Goal: Task Accomplishment & Management: Complete application form

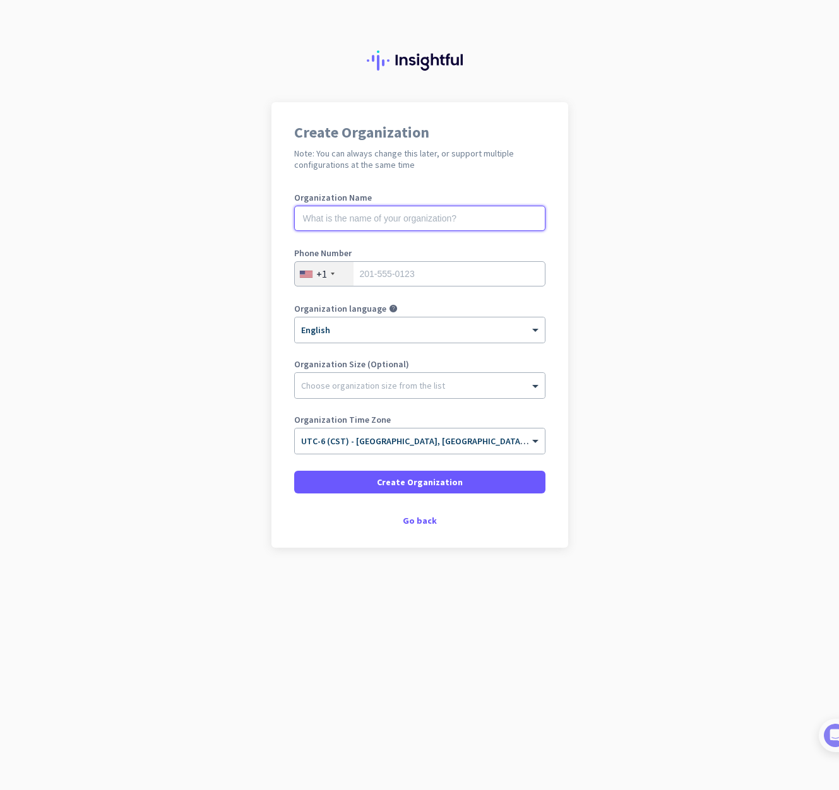
click at [372, 223] on input "text" at bounding box center [419, 218] width 251 height 25
type input "EDUTECHLoft"
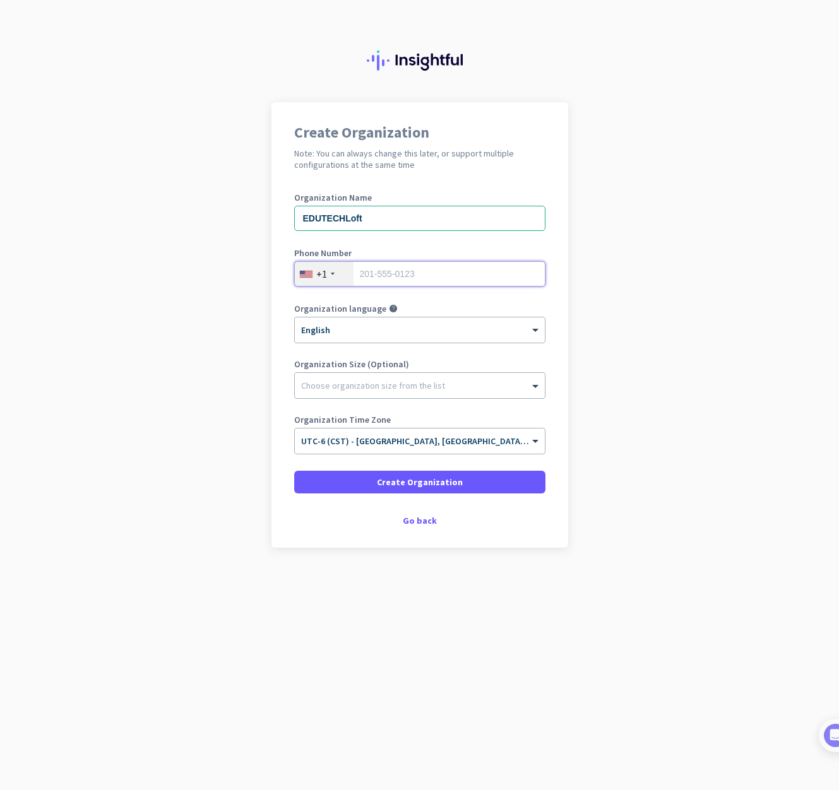
click at [374, 276] on input "tel" at bounding box center [419, 273] width 251 height 25
click at [456, 278] on input "tel" at bounding box center [419, 273] width 251 height 25
paste input "[PHONE_NUMBER]"
click at [383, 277] on input "[PHONE_NUMBER]" at bounding box center [419, 273] width 251 height 25
type input "9548741730"
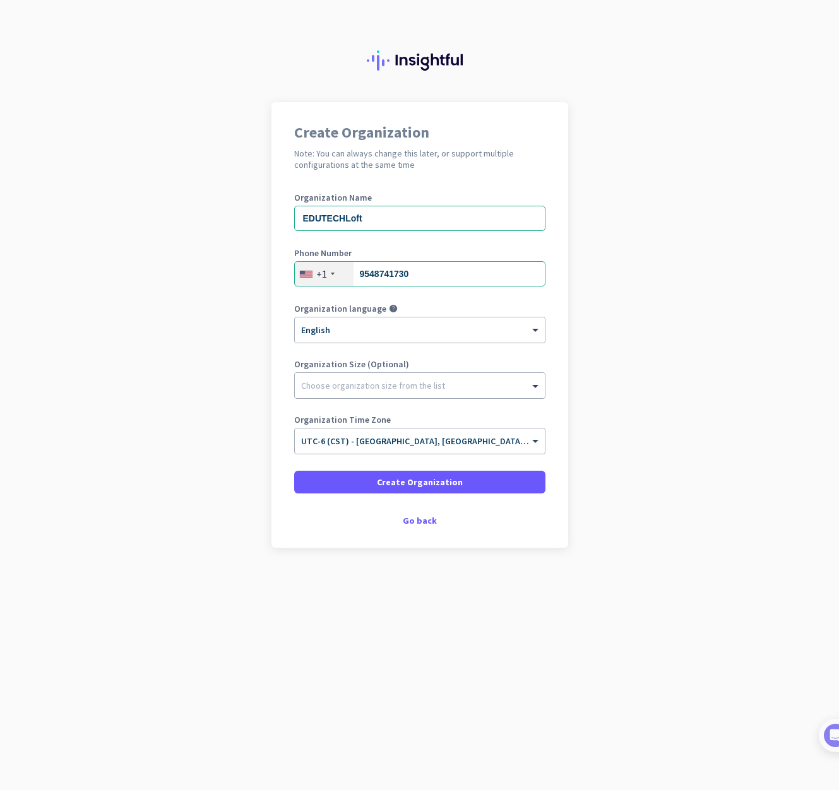
click at [380, 391] on div "Choose organization size from the list" at bounding box center [420, 385] width 250 height 25
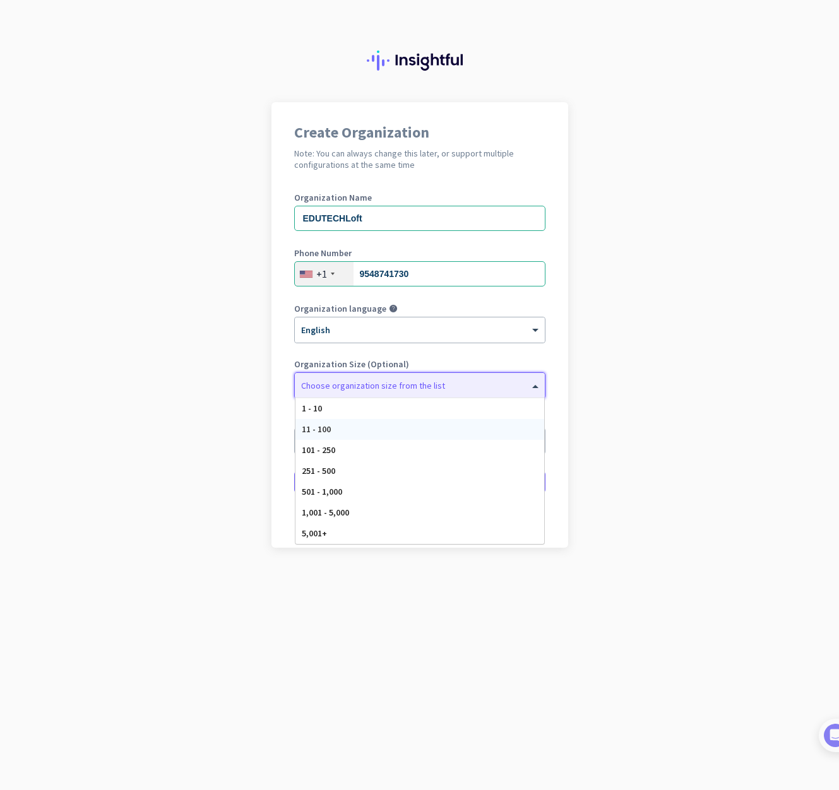
click at [373, 426] on div "11 - 100" at bounding box center [419, 429] width 249 height 21
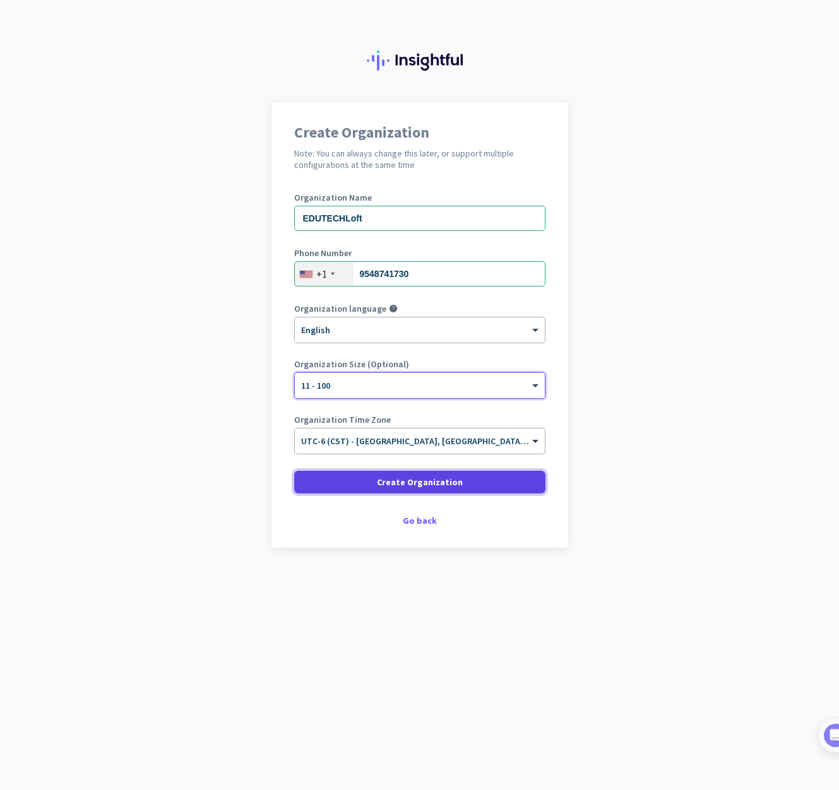
click at [452, 484] on span "Create Organization" at bounding box center [420, 482] width 86 height 13
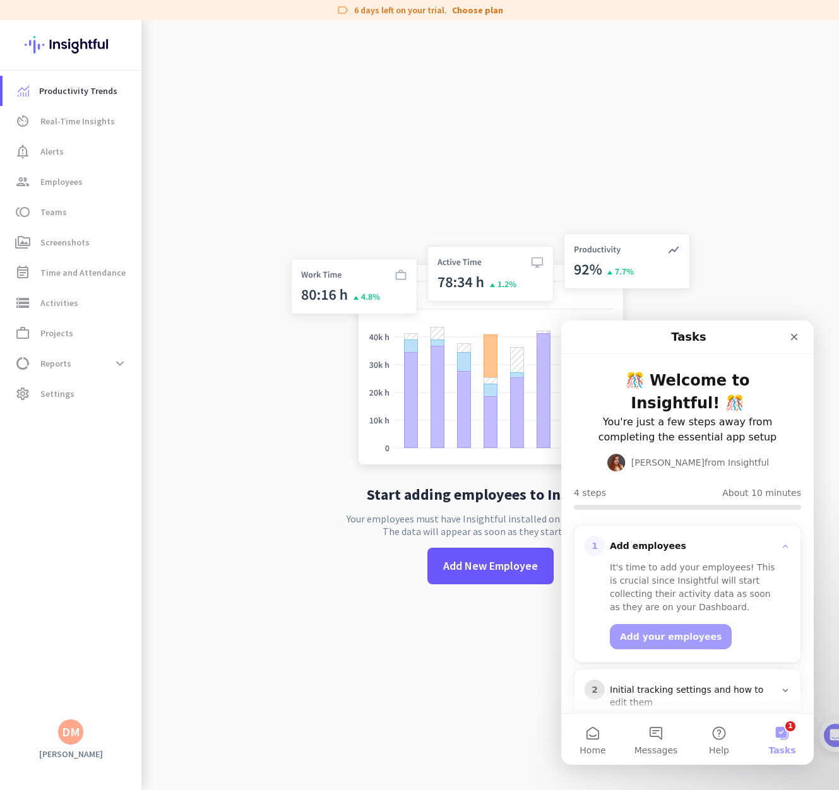
drag, startPoint x: 610, startPoint y: 192, endPoint x: 500, endPoint y: 172, distance: 111.6
click at [610, 192] on div "Start adding employees to Insightful Your employees must have Insightful instal…" at bounding box center [491, 415] width 418 height 790
click at [657, 158] on div "Start adding employees to Insightful Your employees must have Insightful instal…" at bounding box center [491, 415] width 418 height 790
click at [797, 341] on icon "Close" at bounding box center [794, 337] width 10 height 10
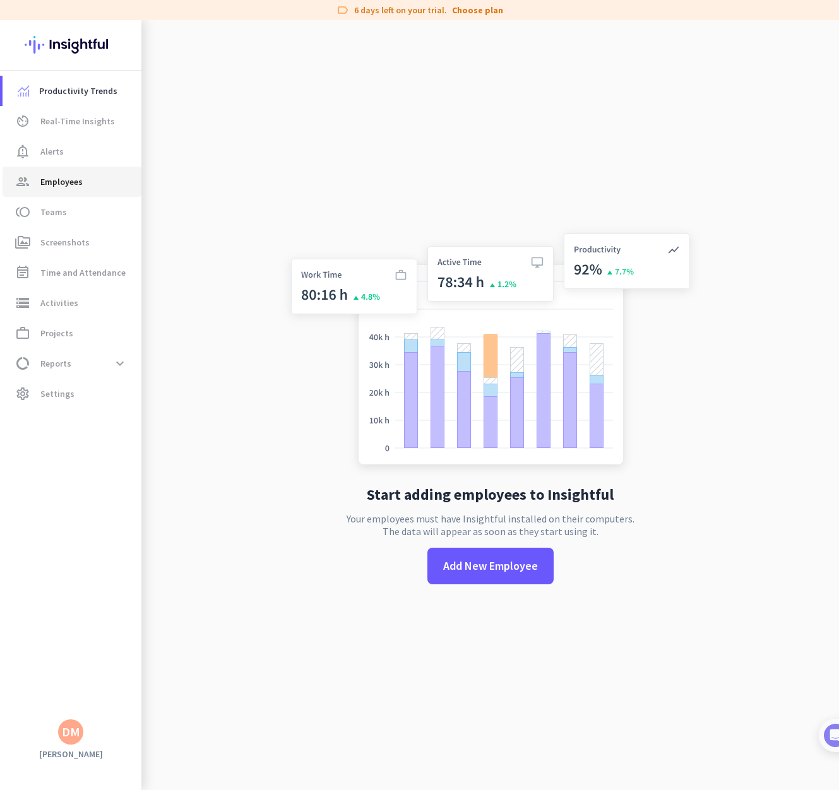
click at [79, 179] on span "Employees" at bounding box center [61, 181] width 42 height 15
